Goal: Navigation & Orientation: Find specific page/section

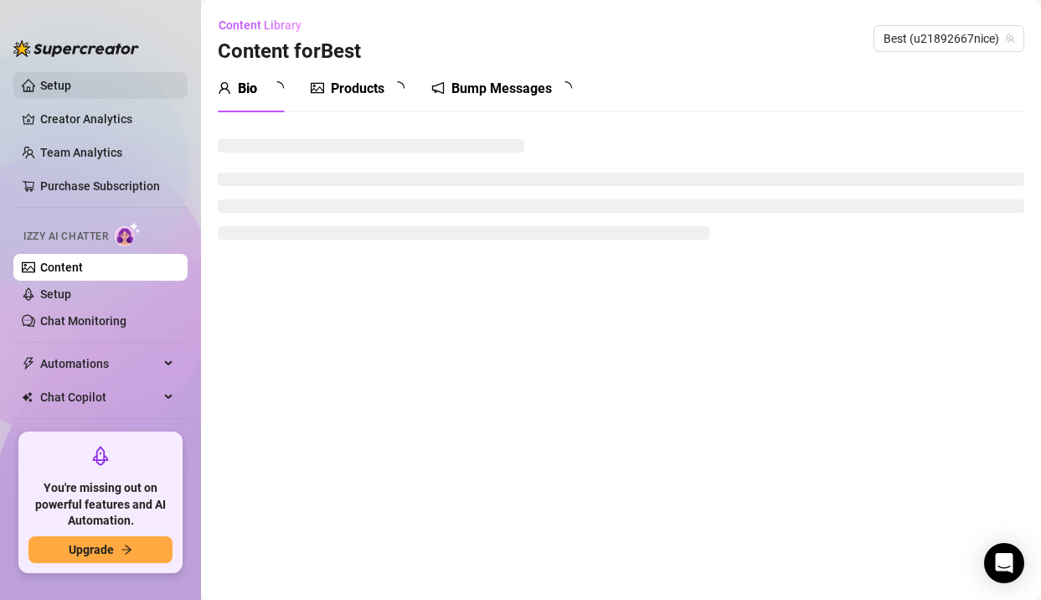
click at [62, 92] on link "Setup" at bounding box center [55, 85] width 31 height 13
